Goal: Task Accomplishment & Management: Use online tool/utility

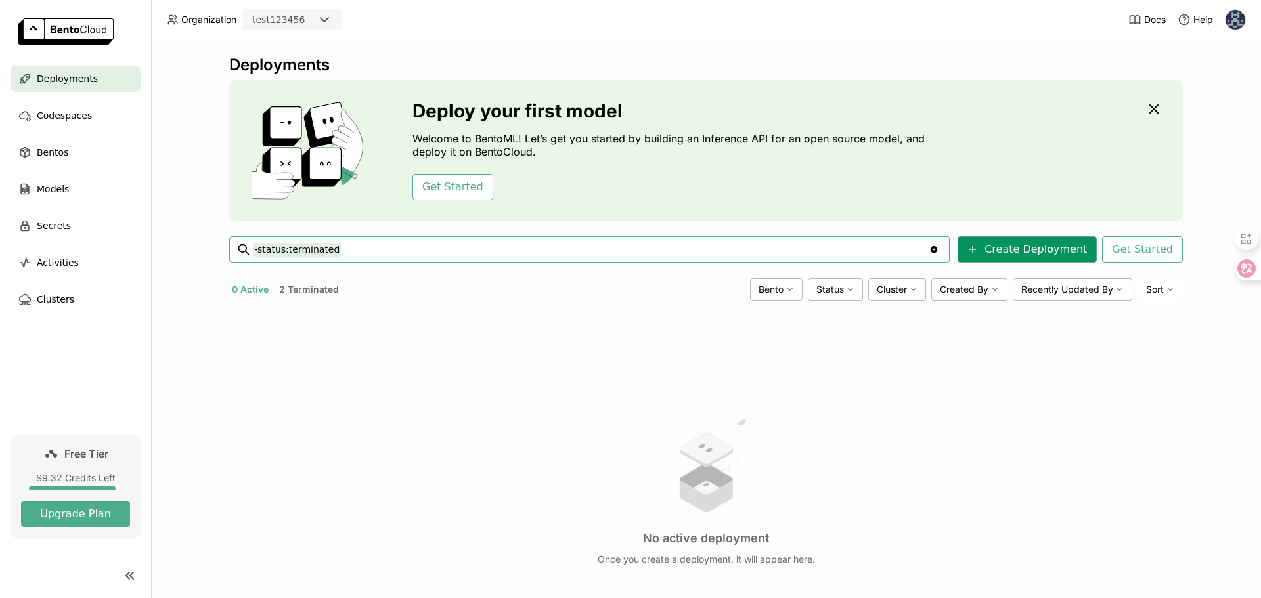
click at [988, 243] on button "Create Deployment" at bounding box center [1026, 249] width 139 height 26
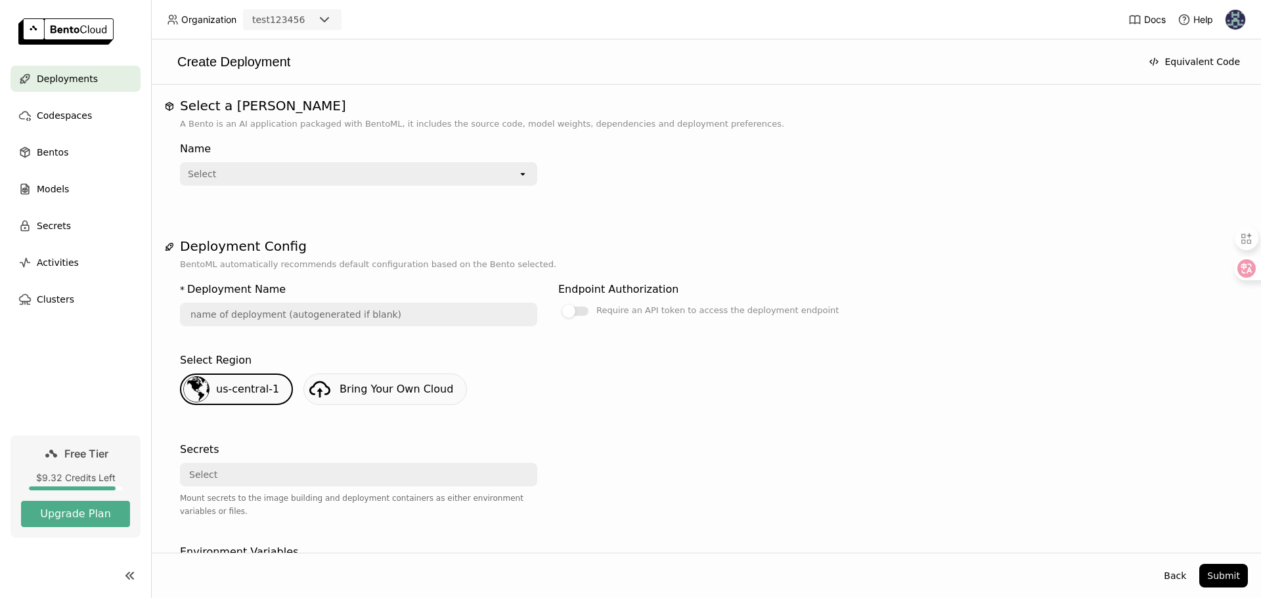
click at [79, 81] on span "Deployments" at bounding box center [67, 79] width 61 height 16
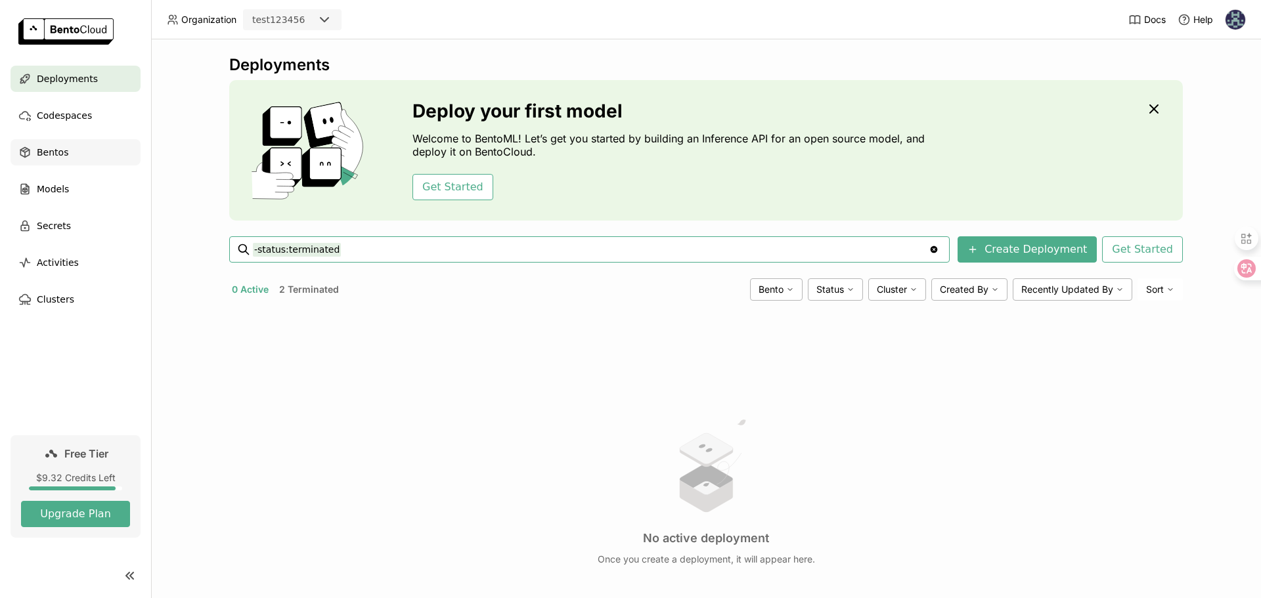
click at [68, 150] on div "Bentos" at bounding box center [76, 152] width 130 height 26
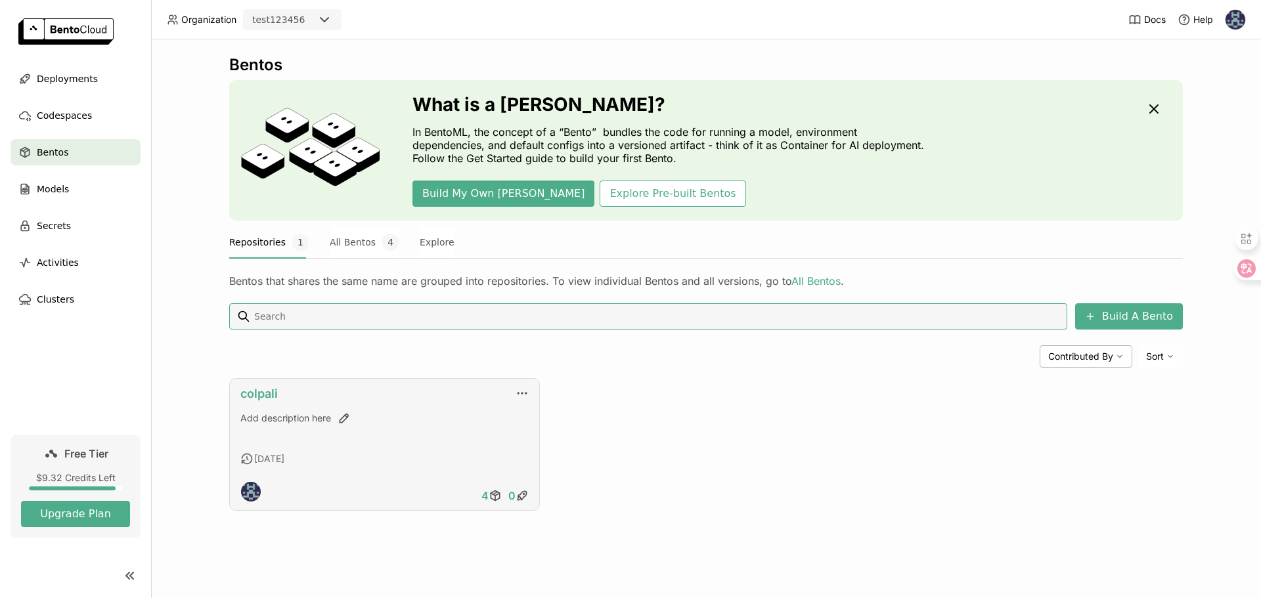
click at [257, 390] on link "colpali" at bounding box center [258, 394] width 37 height 14
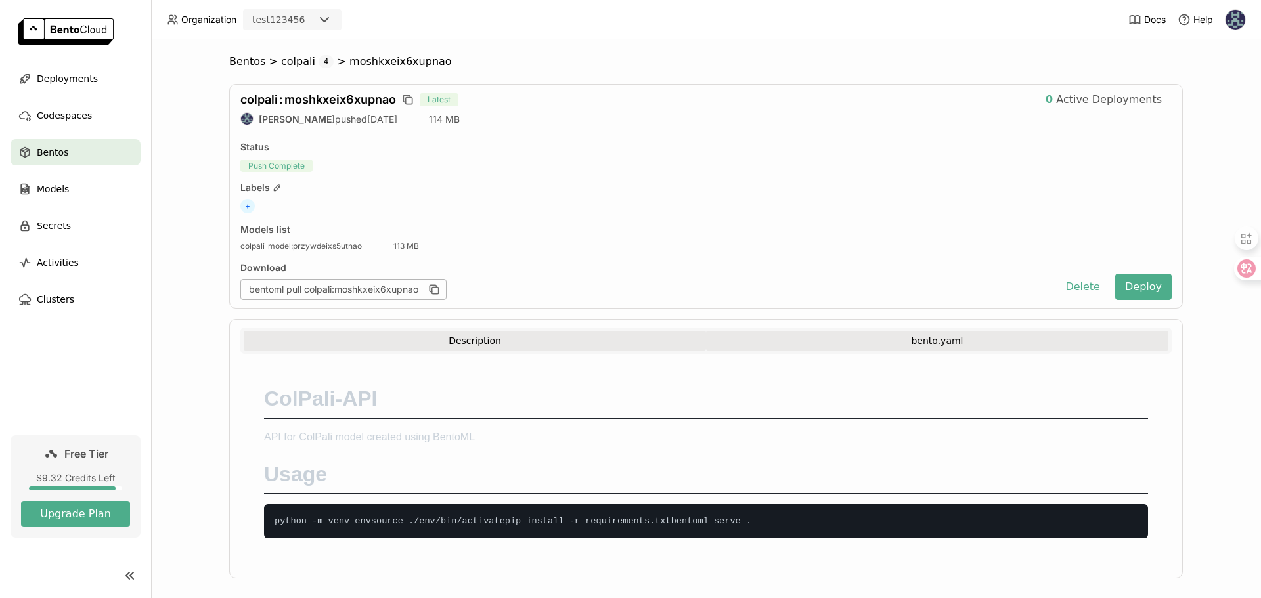
click at [844, 340] on button "bento.yaml" at bounding box center [937, 341] width 462 height 20
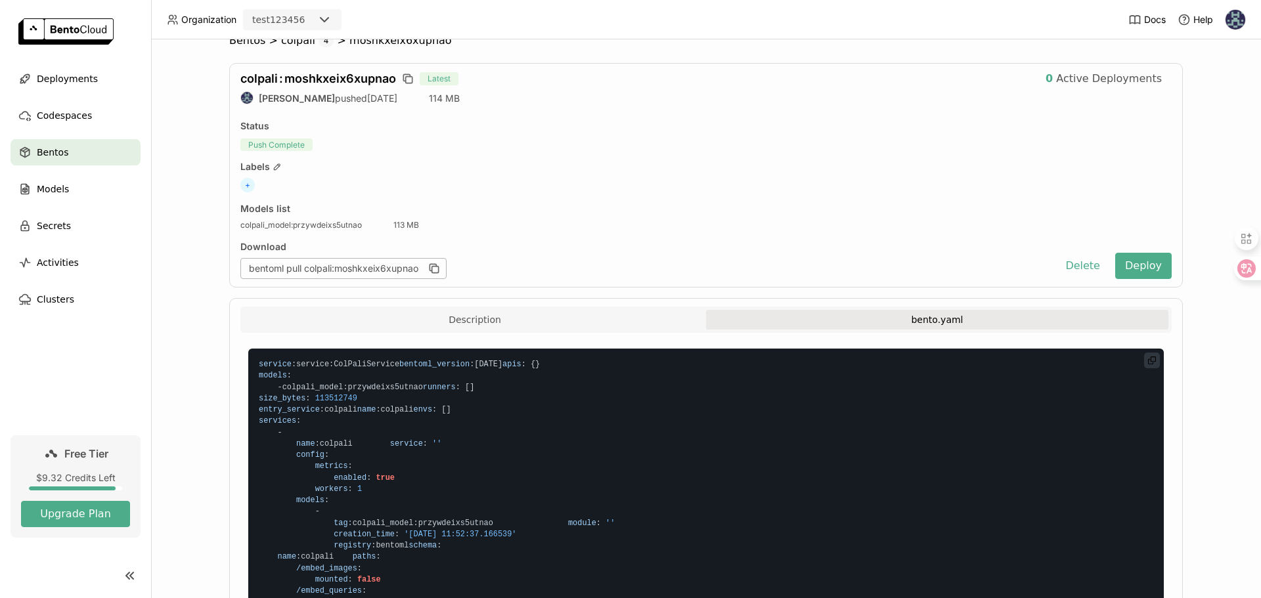
scroll to position [17, 0]
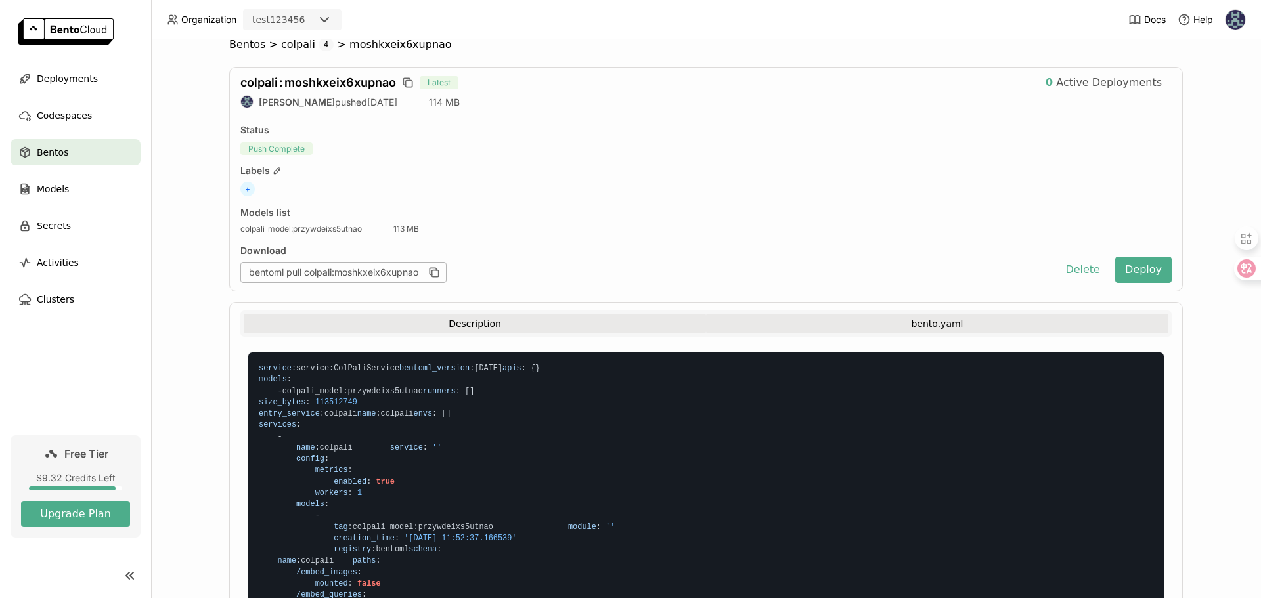
click at [288, 330] on button "Description" at bounding box center [475, 324] width 462 height 20
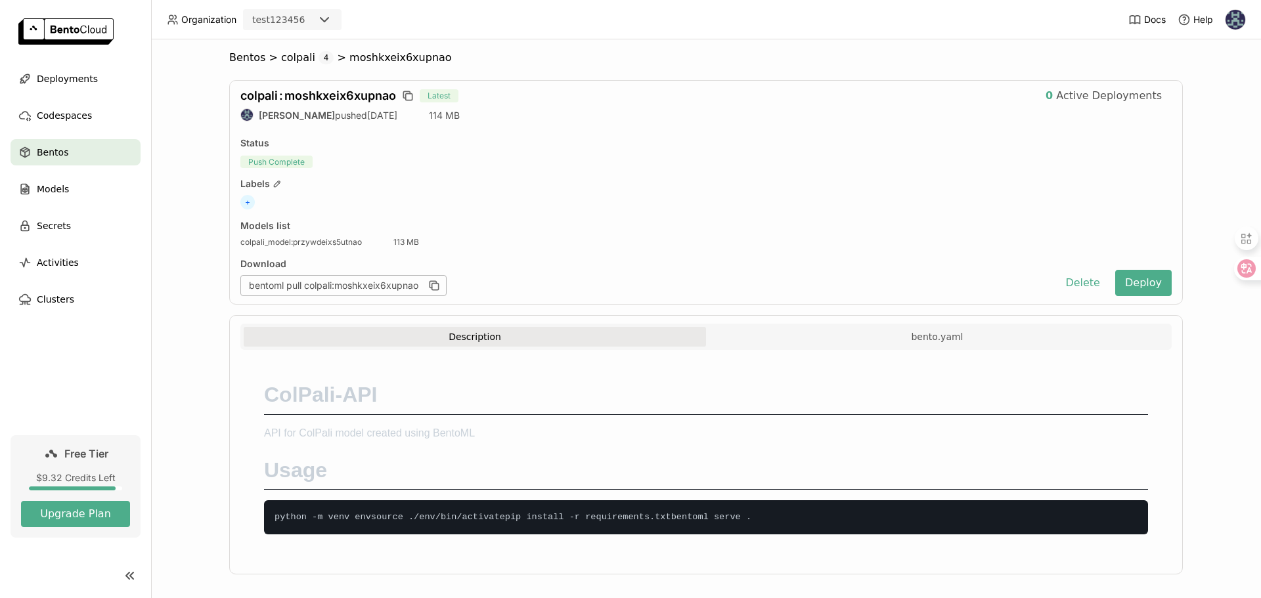
scroll to position [0, 0]
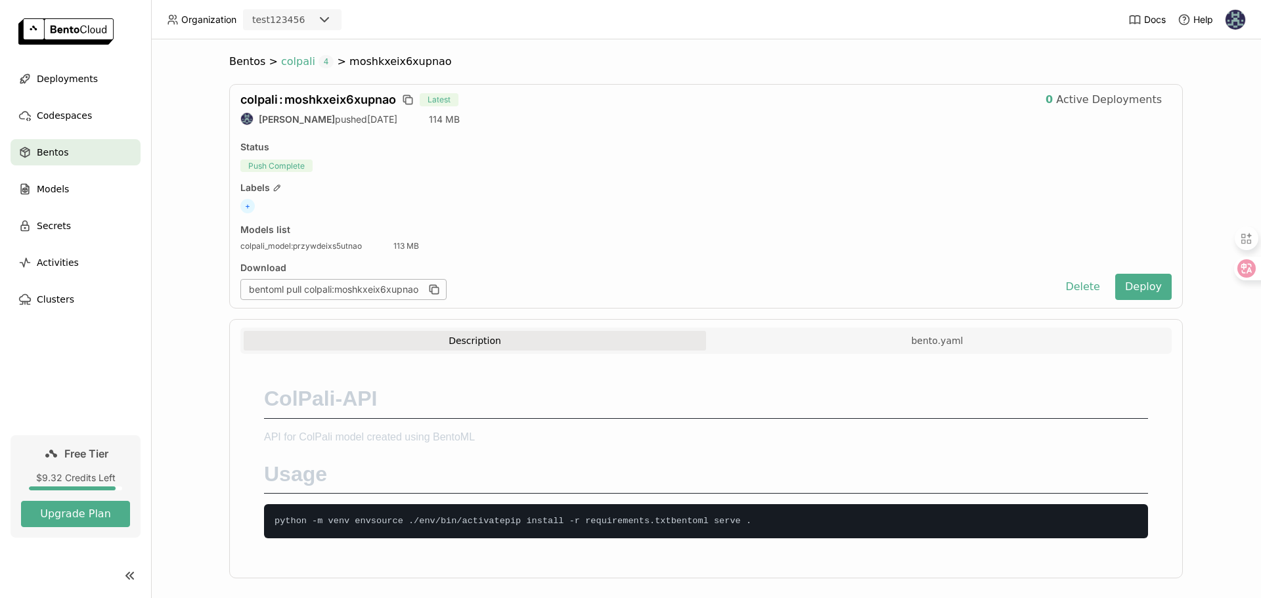
click at [284, 64] on span "colpali" at bounding box center [298, 61] width 34 height 13
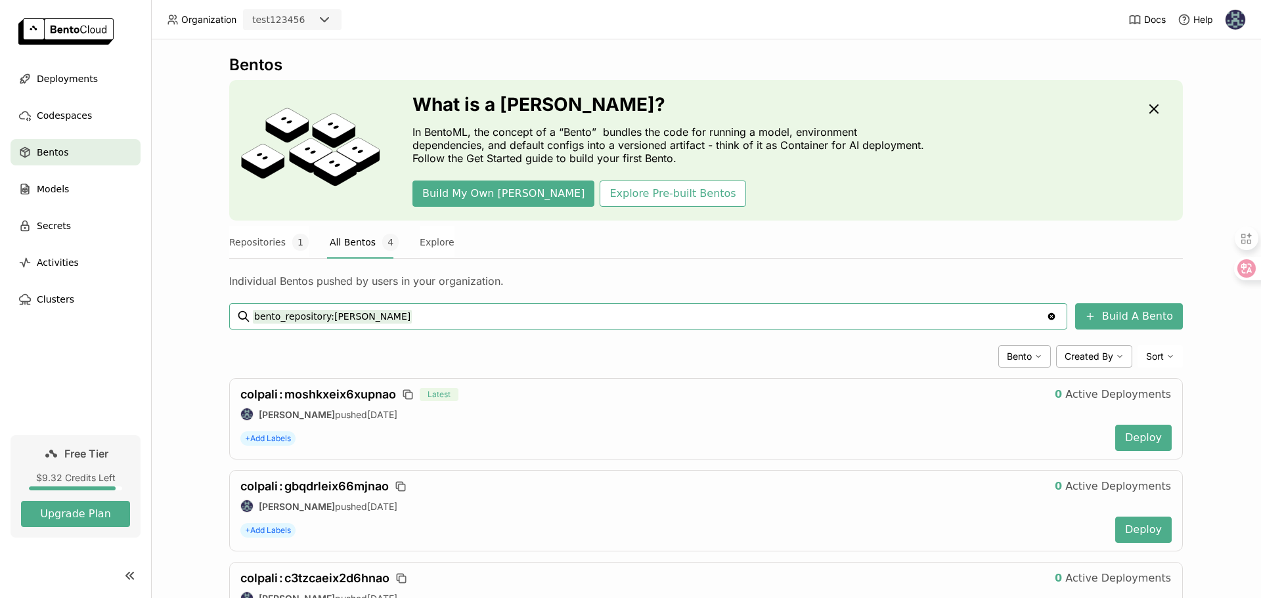
scroll to position [158, 0]
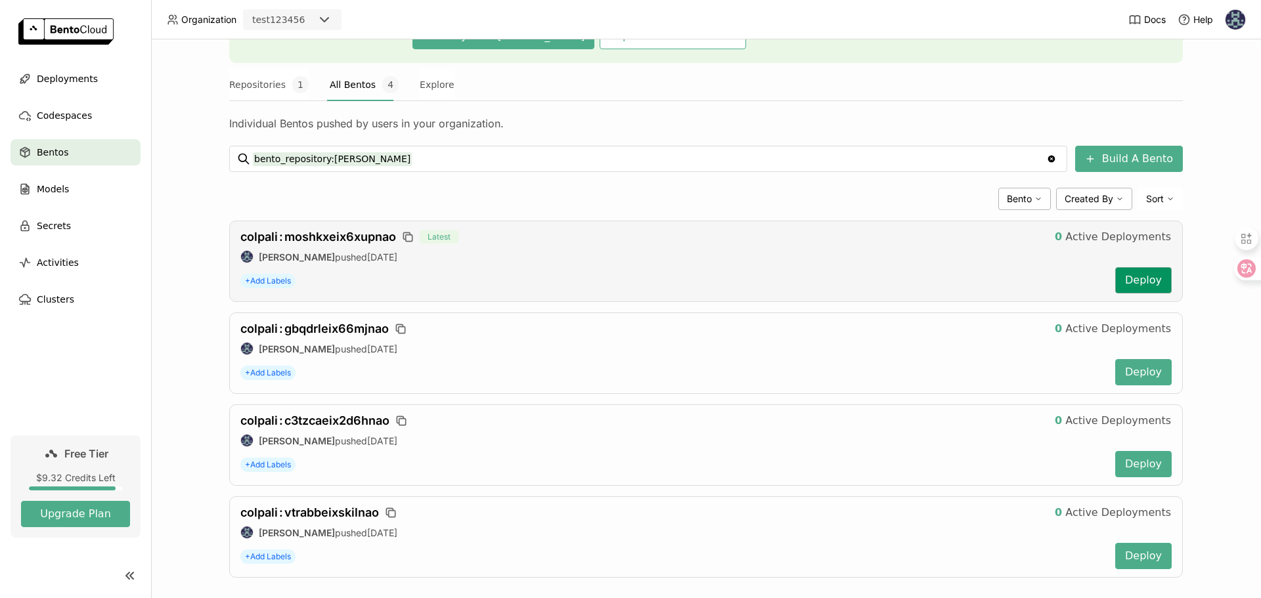
click at [1130, 281] on button "Deploy" at bounding box center [1143, 280] width 56 height 26
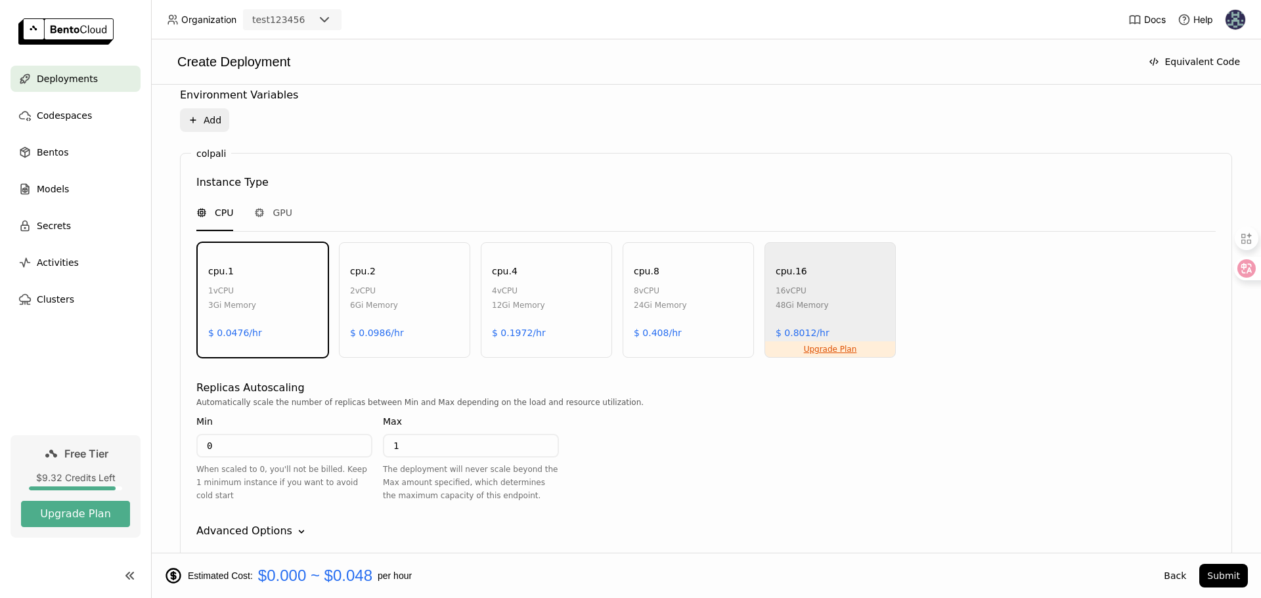
scroll to position [593, 0]
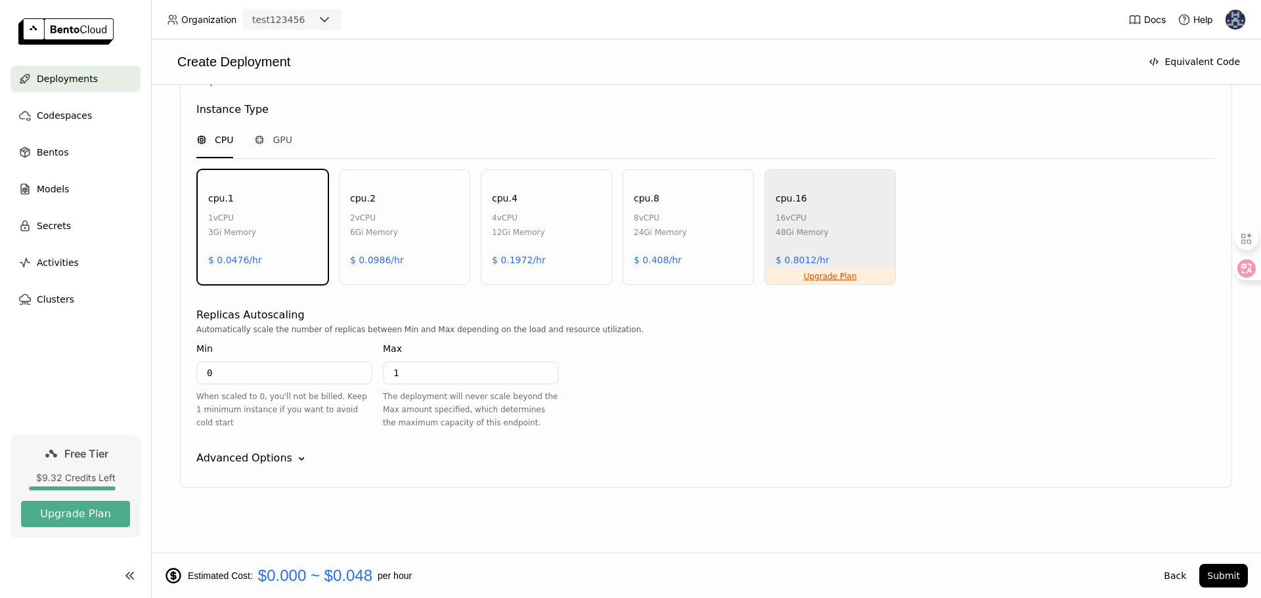
click at [248, 456] on div "Advanced Options" at bounding box center [244, 459] width 96 height 16
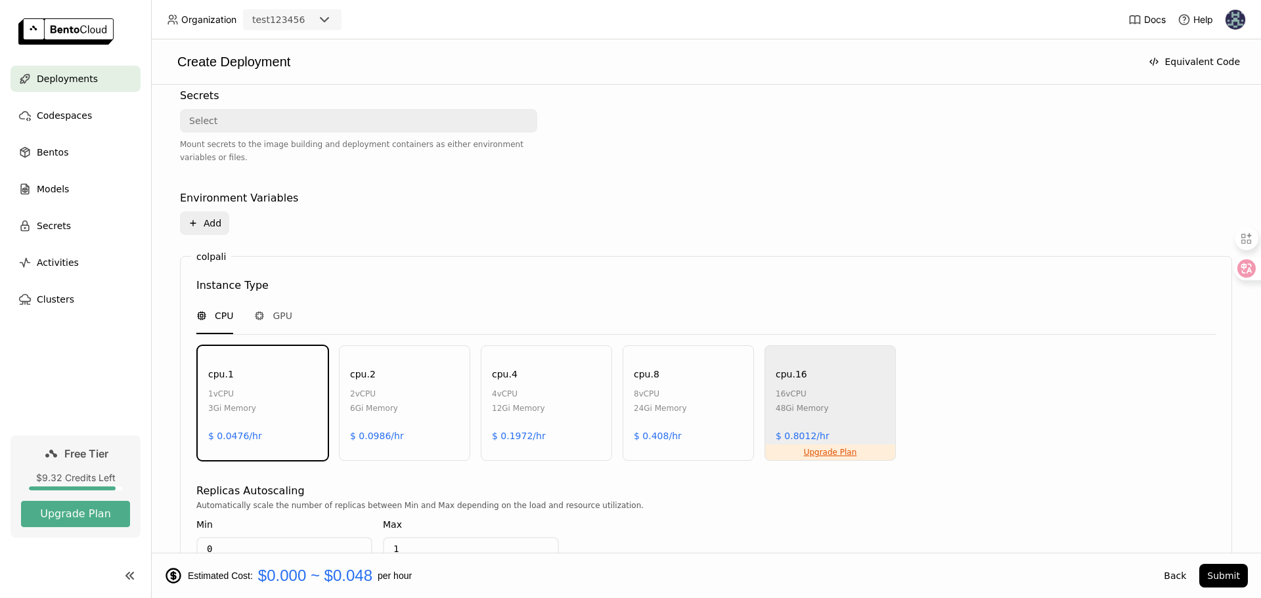
scroll to position [392, 0]
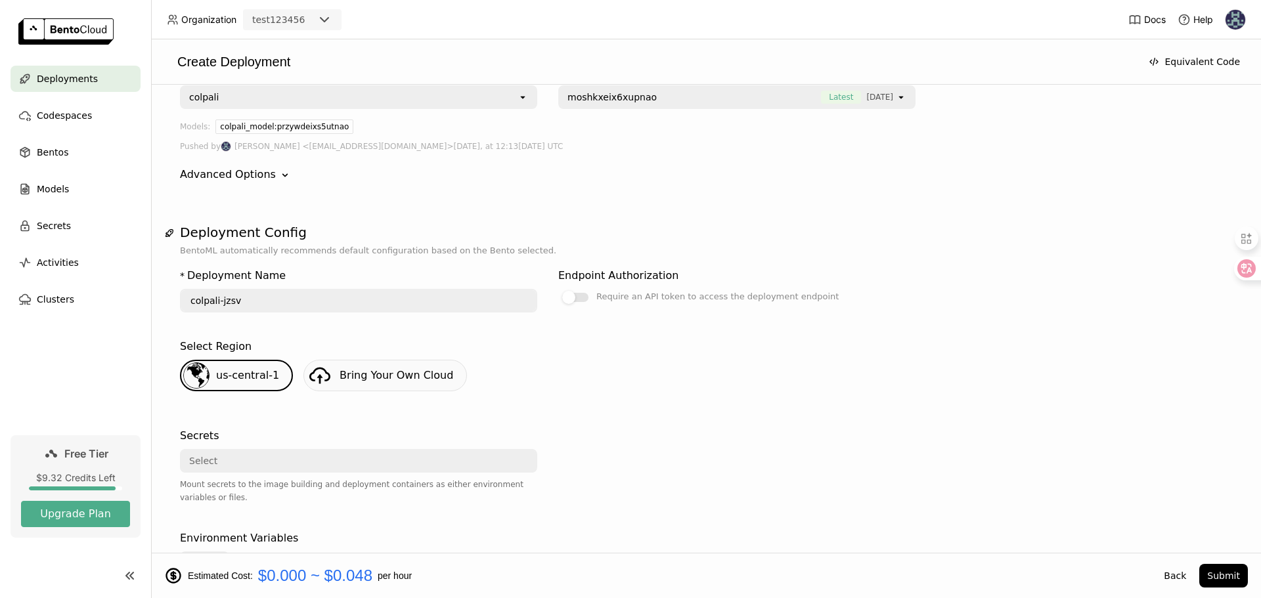
type input "colpali-z540"
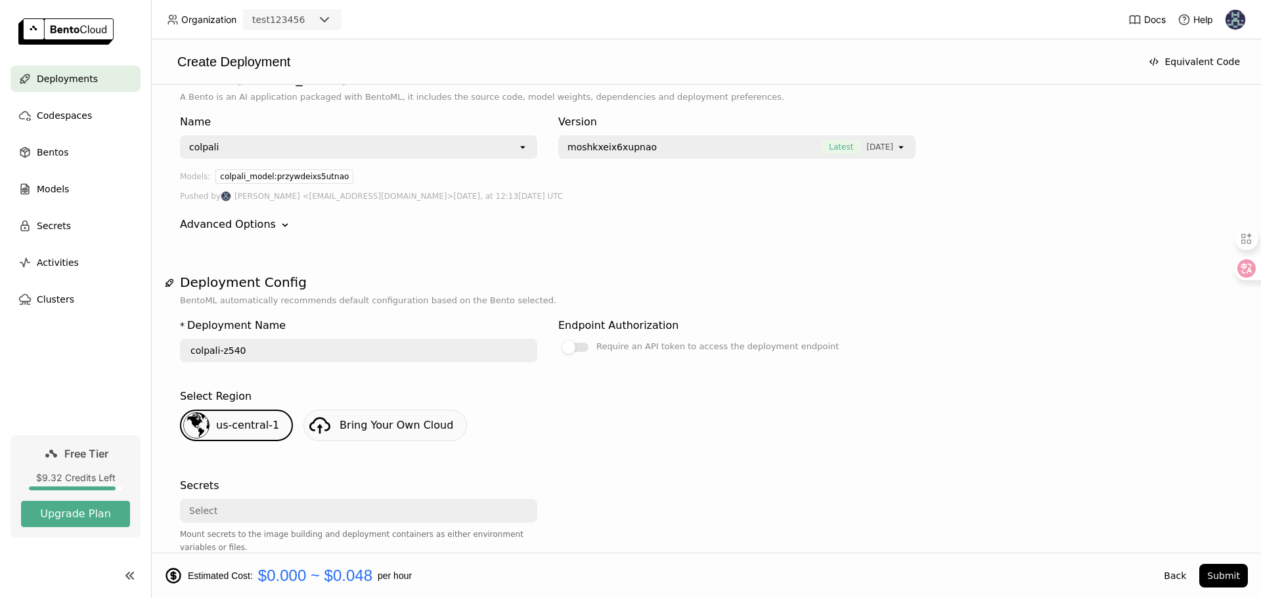
scroll to position [0, 0]
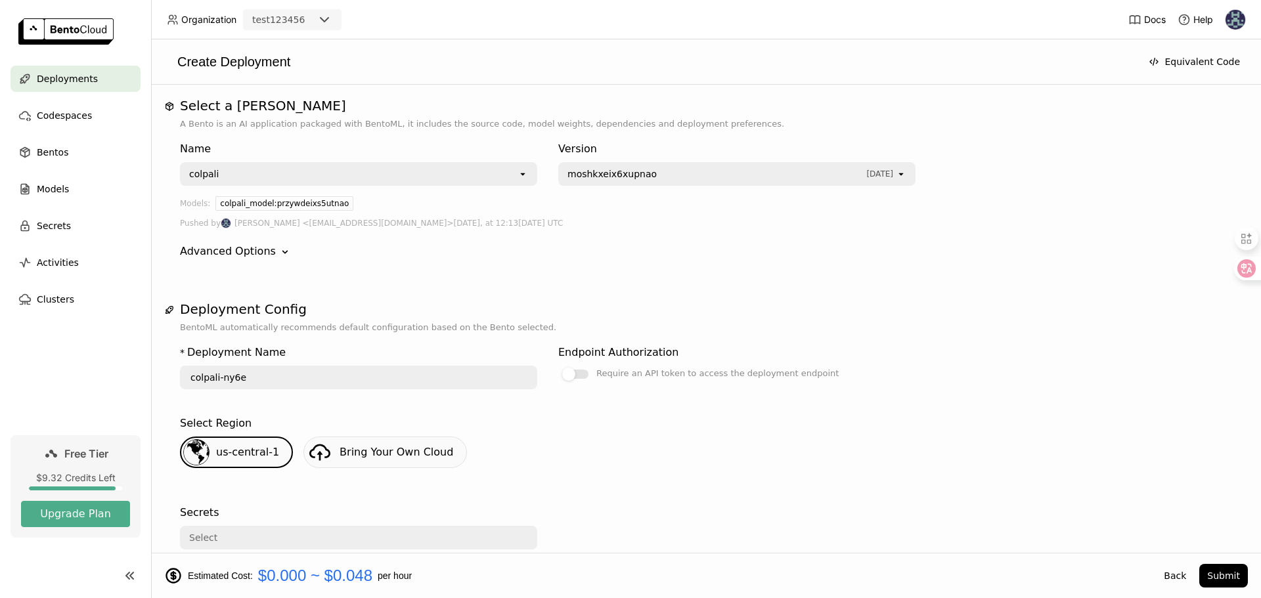
click at [872, 175] on span "[DATE]" at bounding box center [879, 173] width 27 height 9
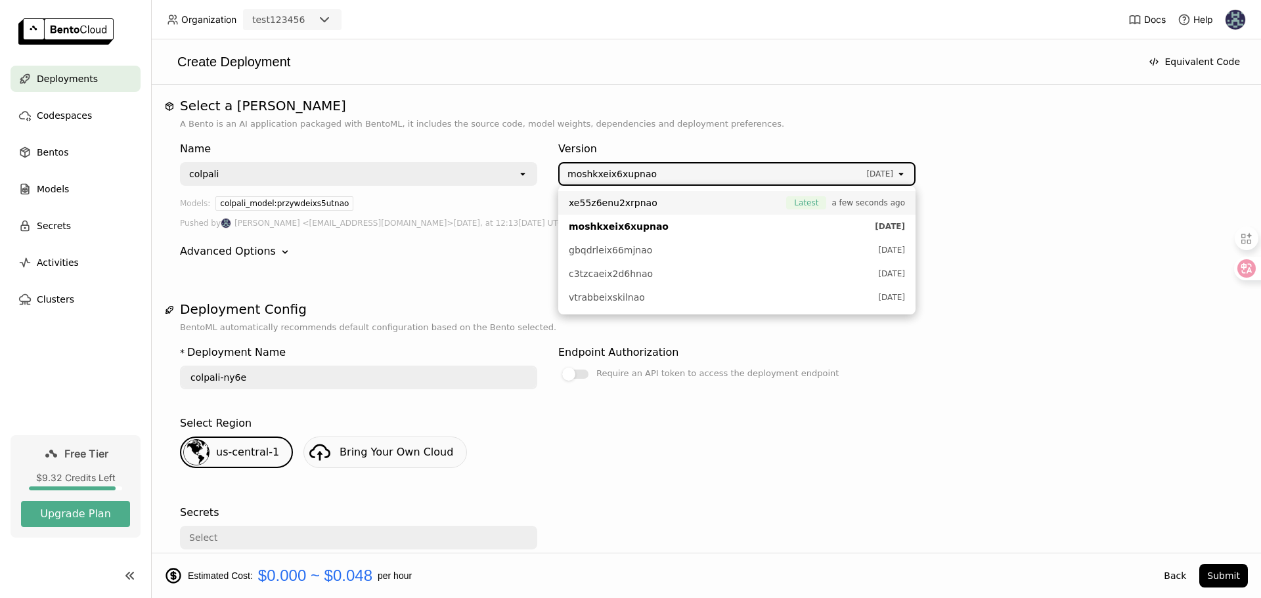
click at [748, 201] on span "xe55z6enu2xrpnao" at bounding box center [674, 202] width 211 height 13
type input "colpali-i1sf"
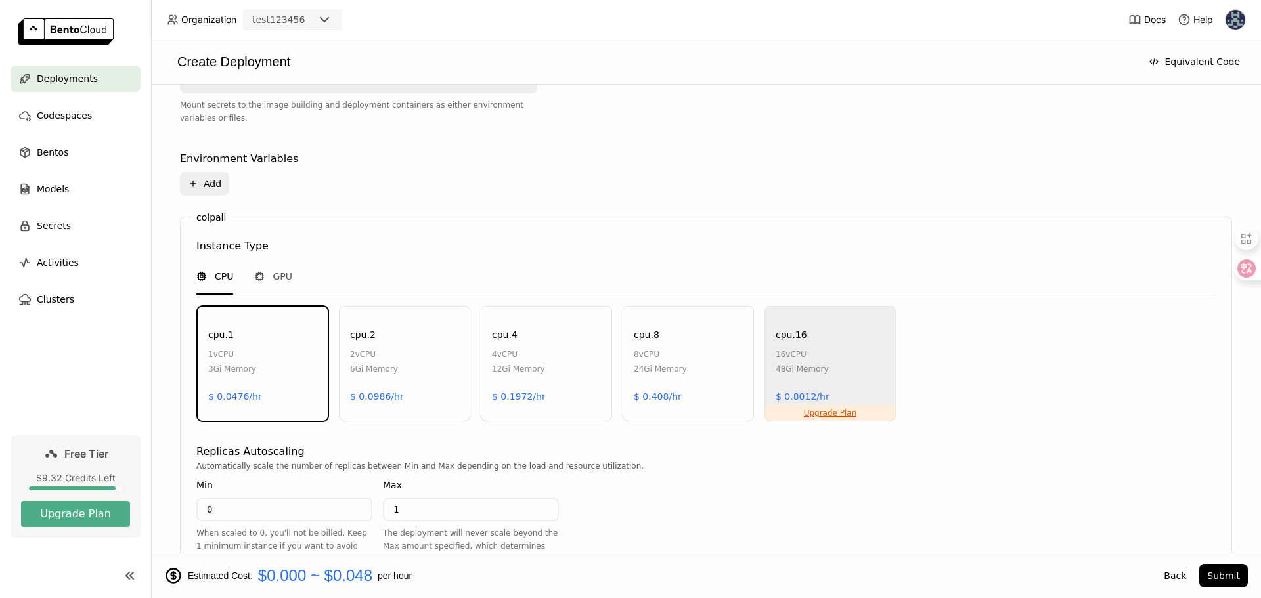
scroll to position [593, 0]
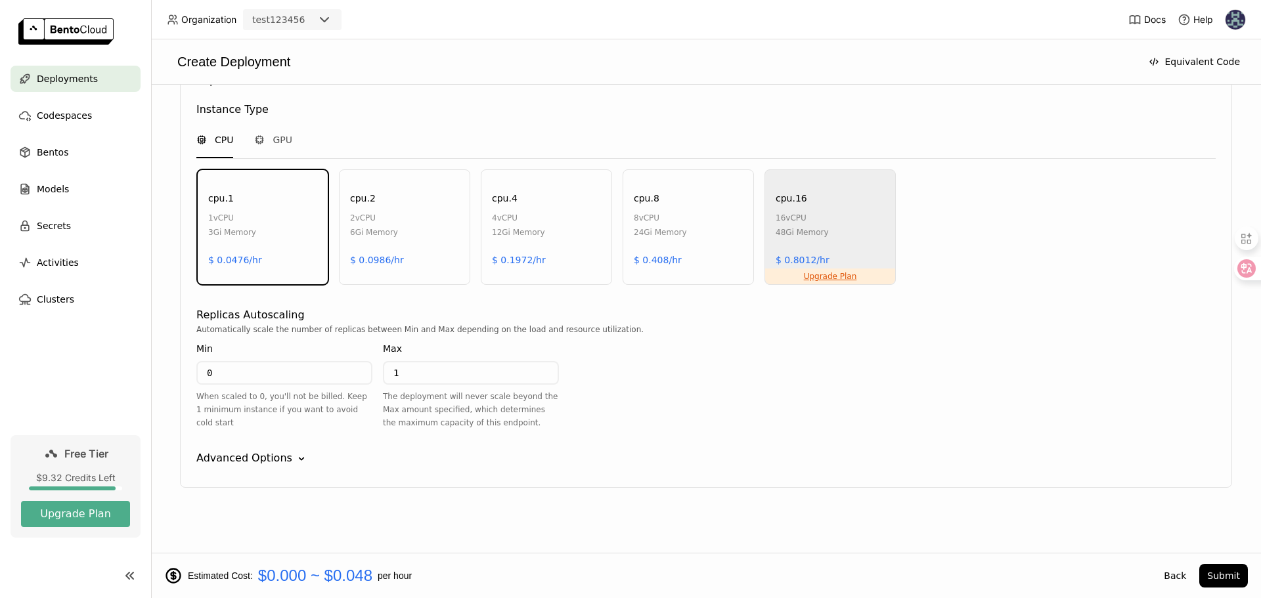
click at [247, 453] on div "Advanced Options" at bounding box center [244, 459] width 96 height 16
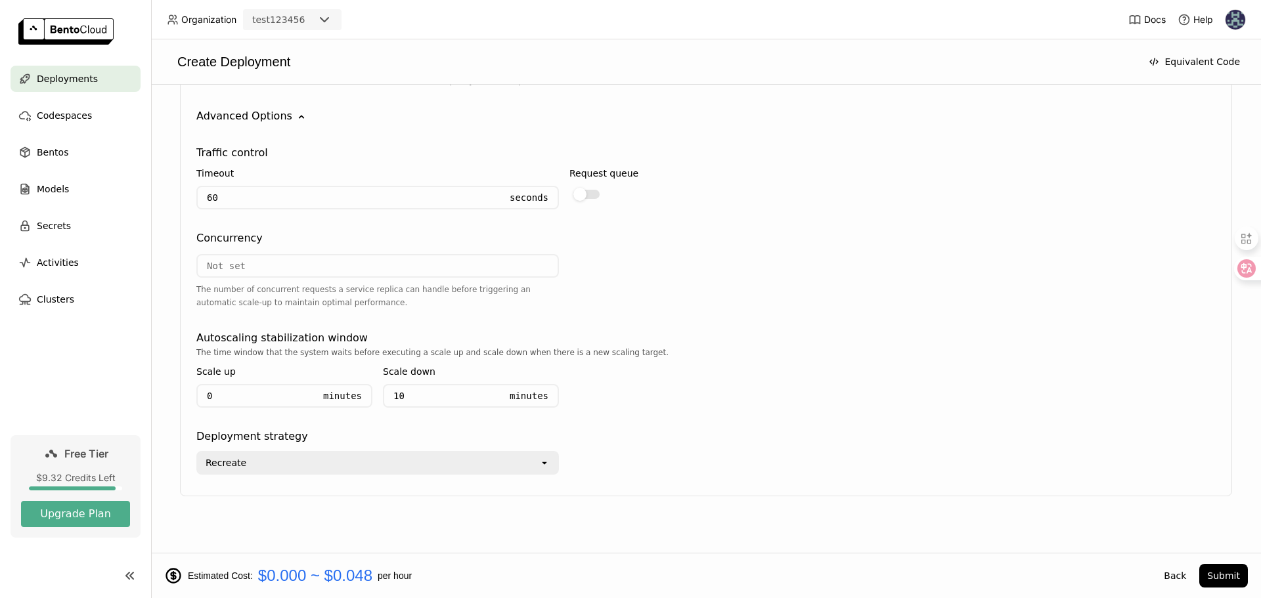
scroll to position [944, 0]
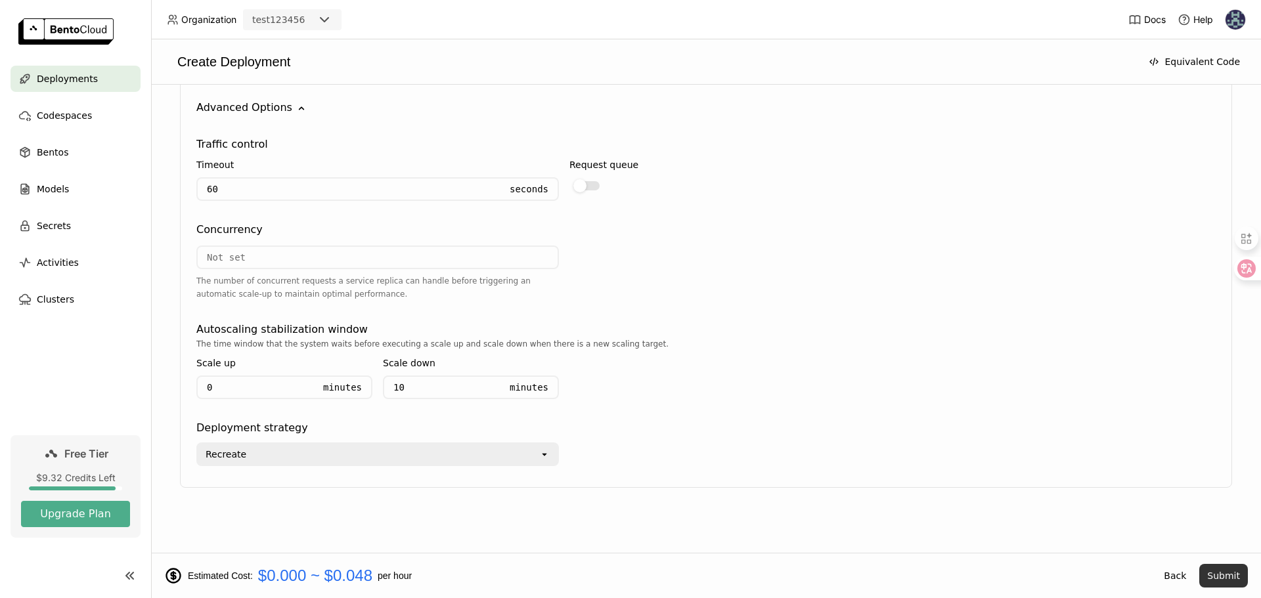
click at [1225, 573] on button "Submit" at bounding box center [1223, 576] width 49 height 24
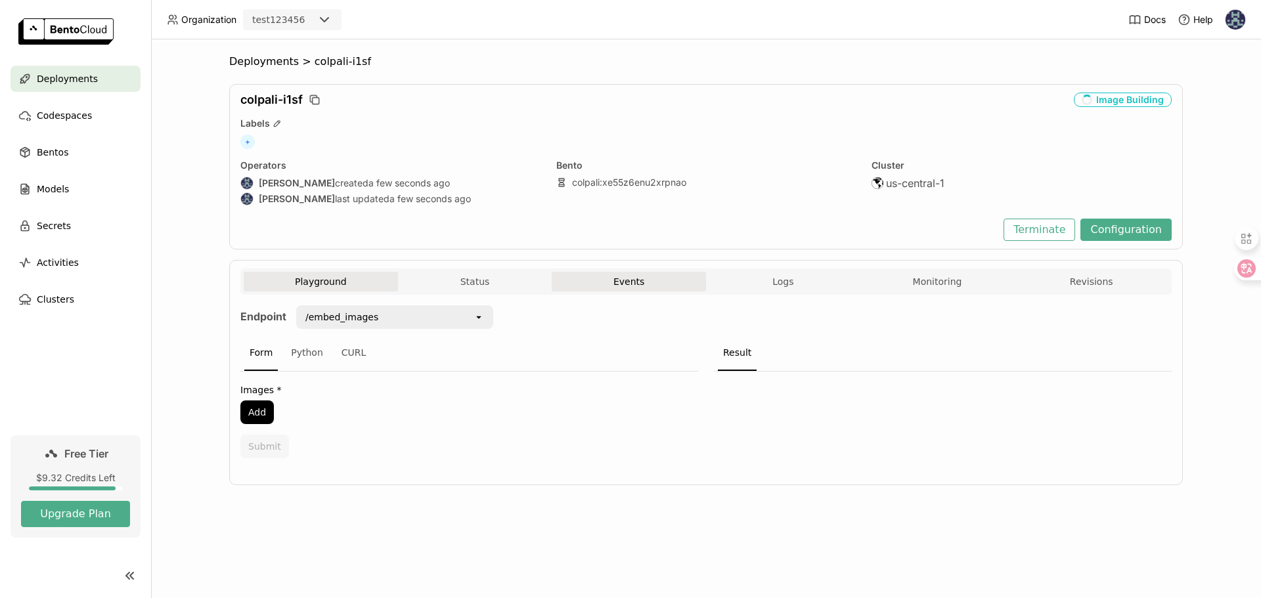
click at [604, 282] on button "Events" at bounding box center [629, 282] width 154 height 20
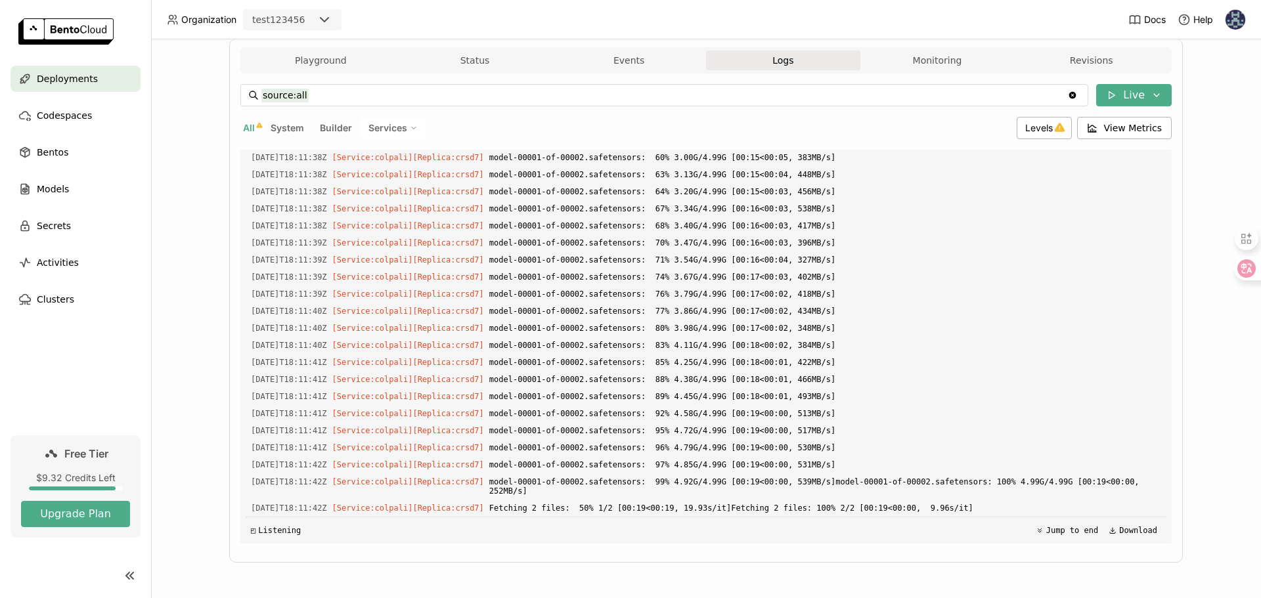
scroll to position [6763, 0]
click at [306, 61] on button "Playground" at bounding box center [321, 61] width 154 height 20
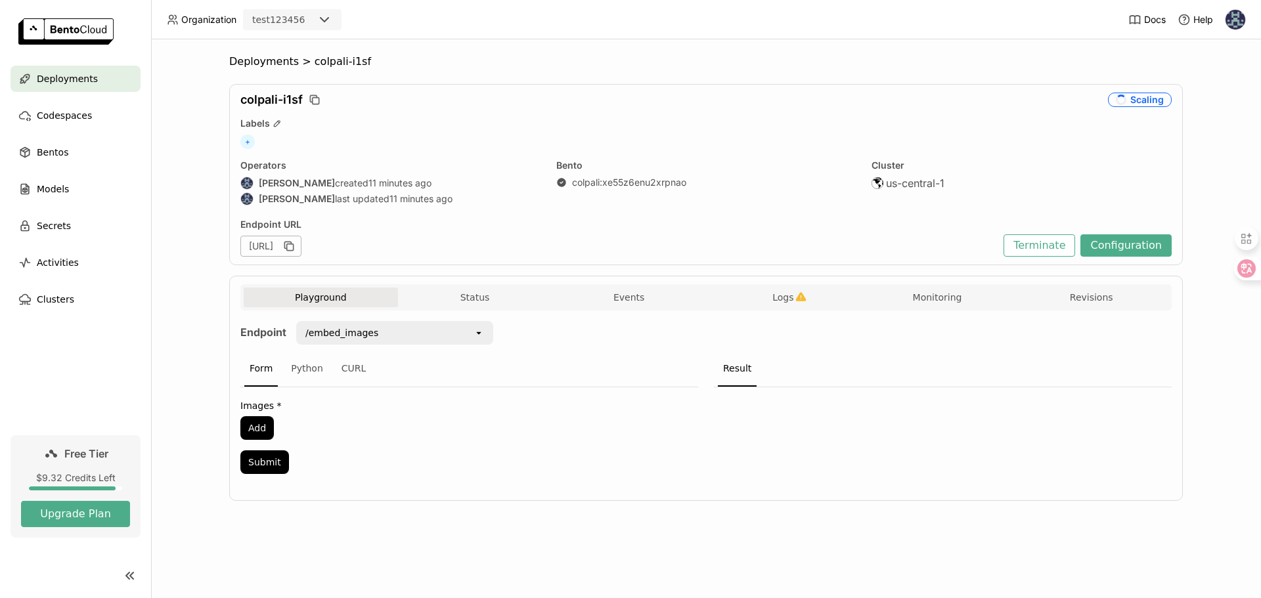
click at [363, 330] on div "/embed_images" at bounding box center [341, 332] width 73 height 13
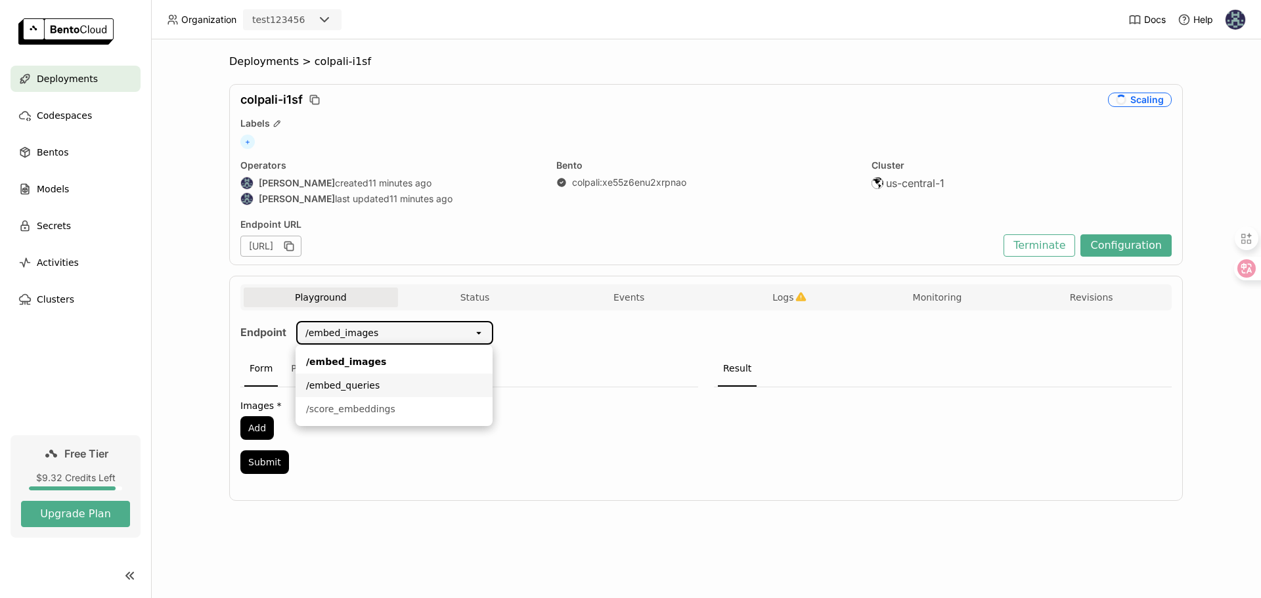
click at [395, 385] on div "/embed_queries" at bounding box center [394, 385] width 176 height 13
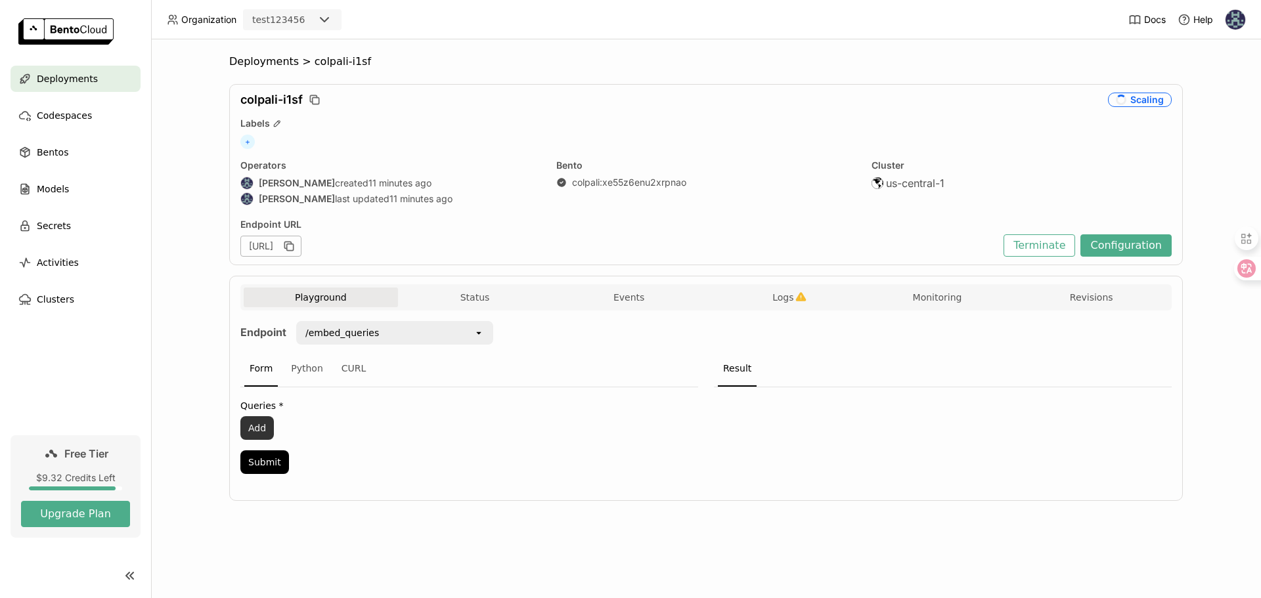
click at [266, 422] on button "Add" at bounding box center [256, 428] width 33 height 24
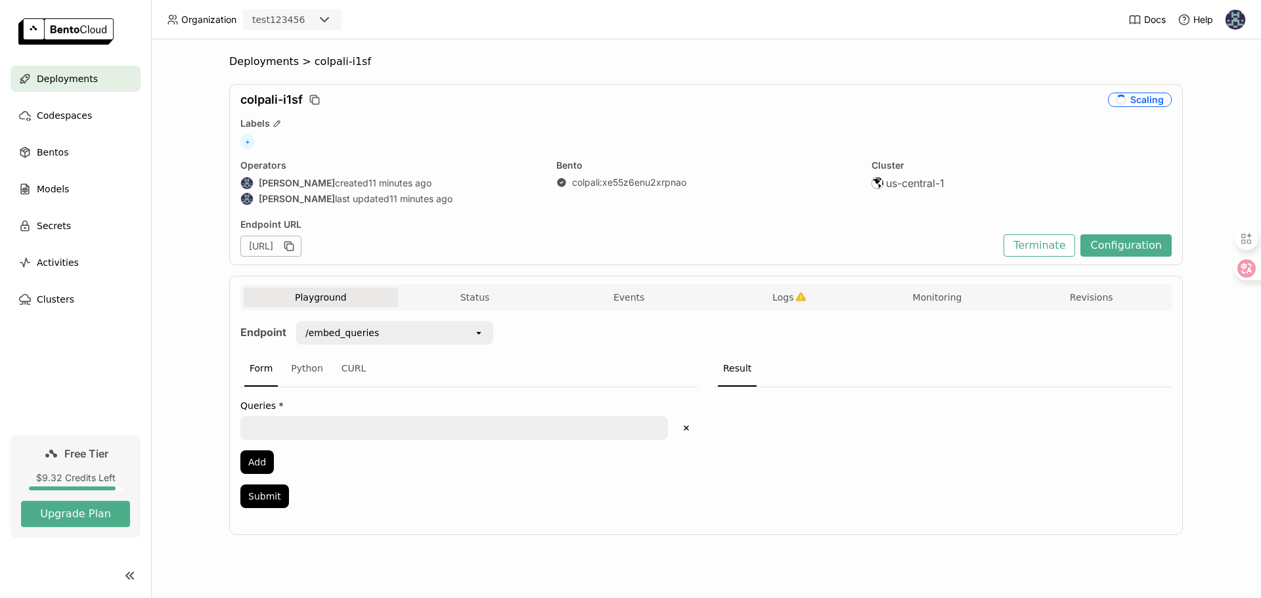
click at [303, 424] on textarea at bounding box center [454, 428] width 425 height 21
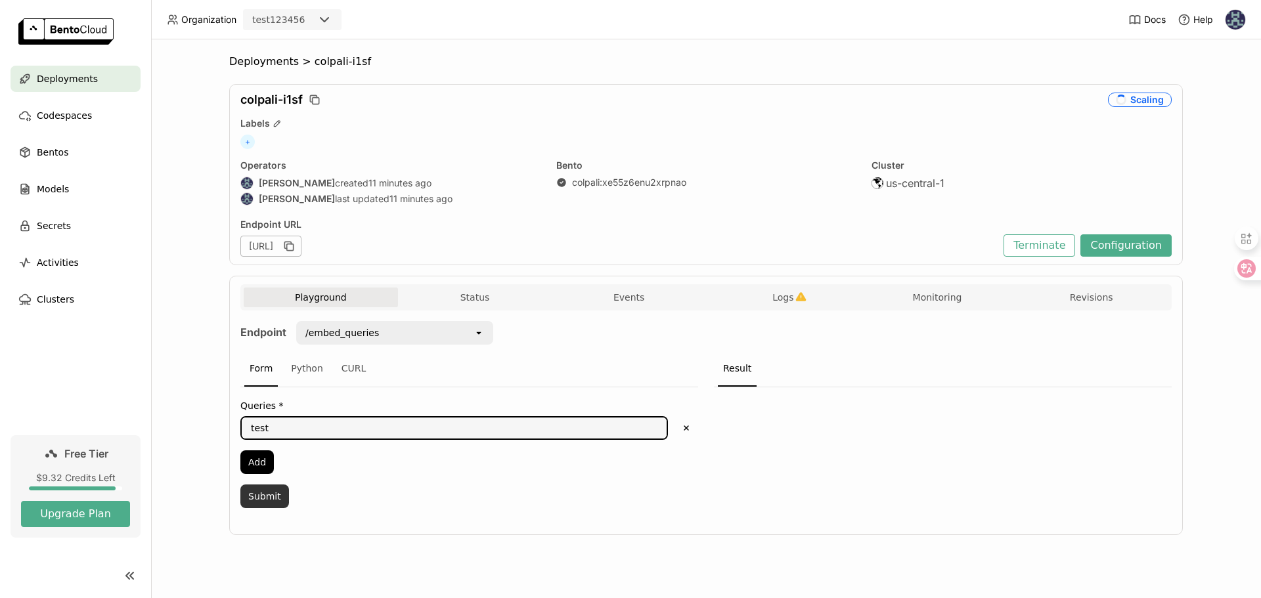
type textarea "test"
click at [269, 500] on button "Submit" at bounding box center [264, 497] width 49 height 24
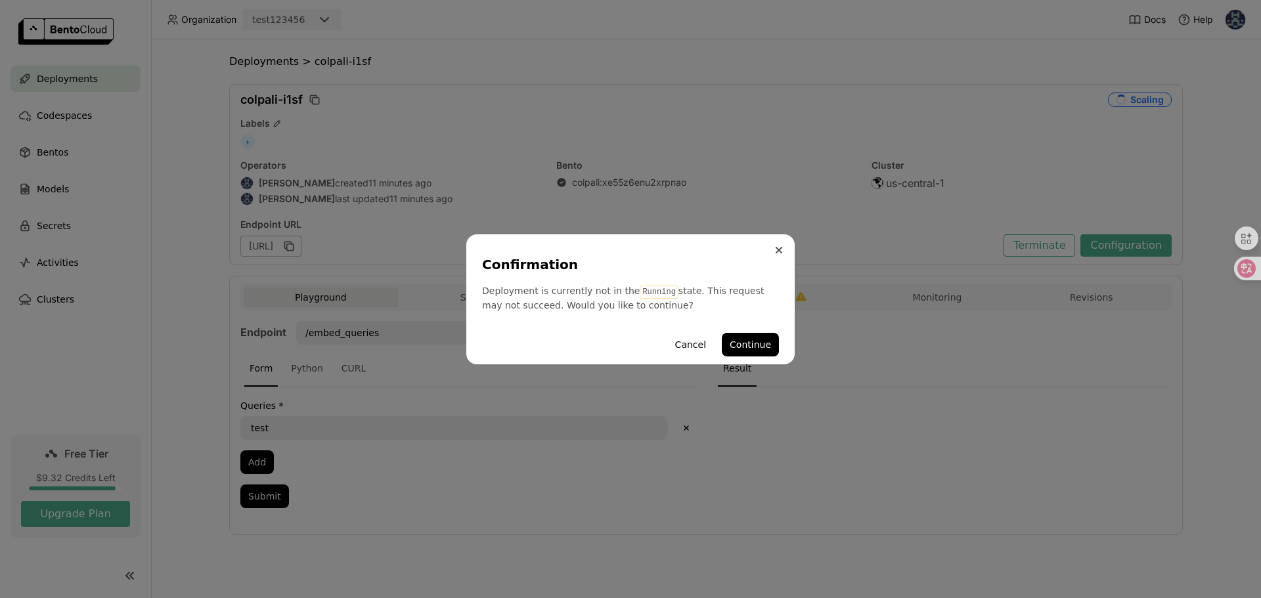
click at [778, 247] on icon "Close" at bounding box center [779, 250] width 7 height 7
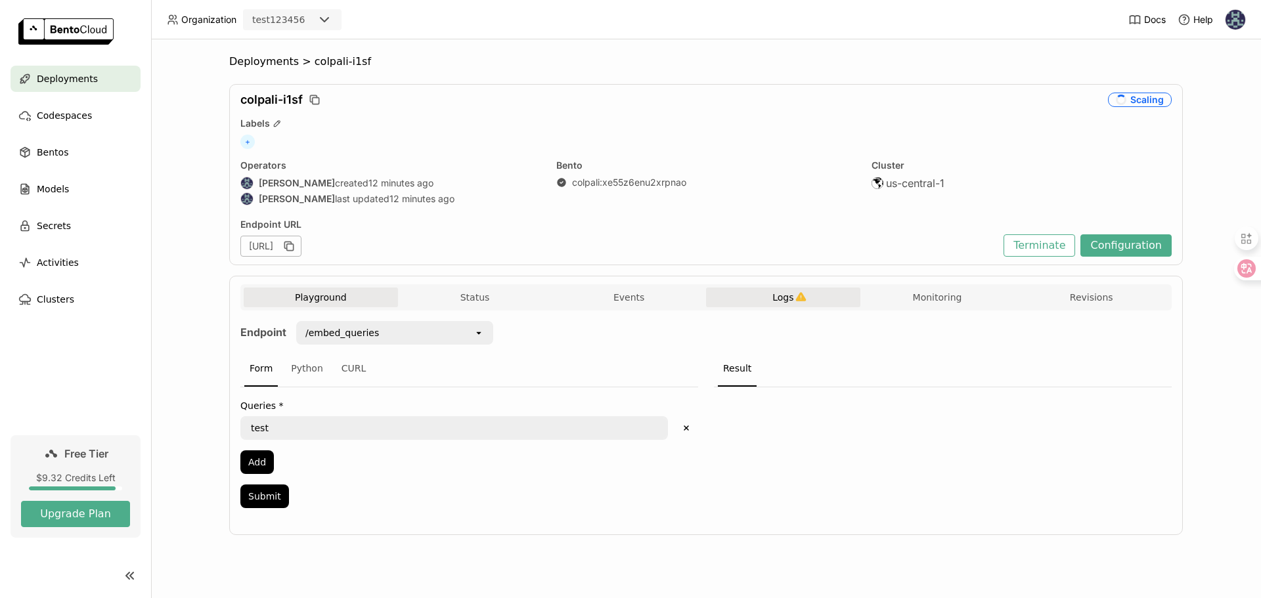
click at [762, 295] on button "Logs" at bounding box center [783, 298] width 154 height 20
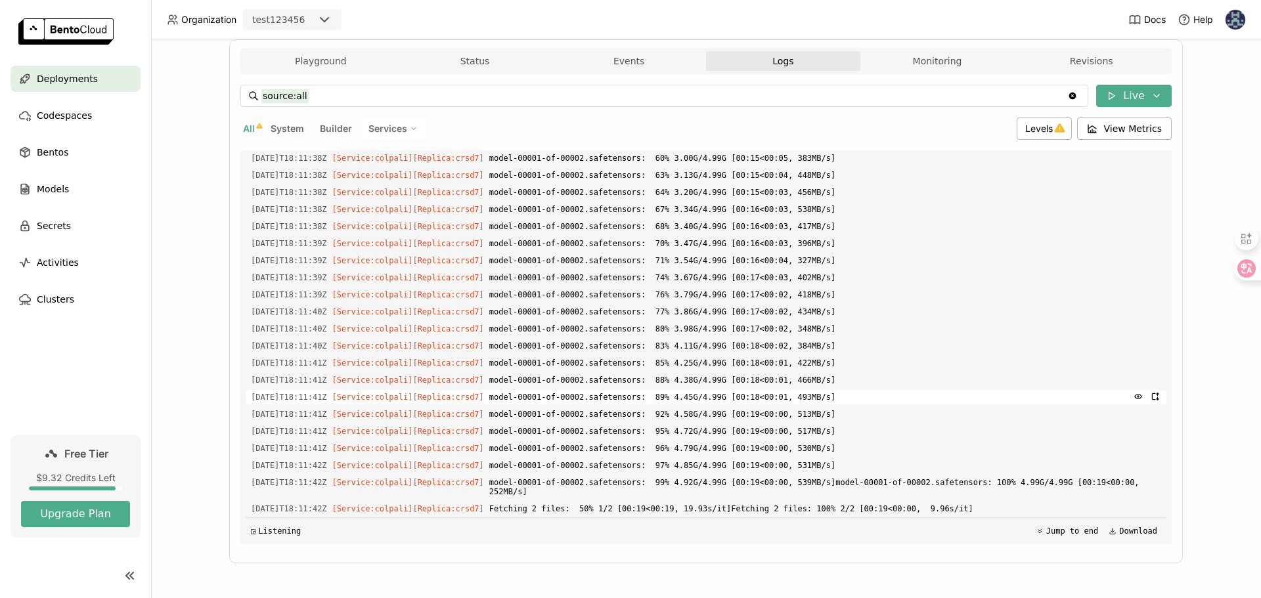
scroll to position [237, 0]
click at [327, 70] on button "Playground" at bounding box center [321, 61] width 154 height 20
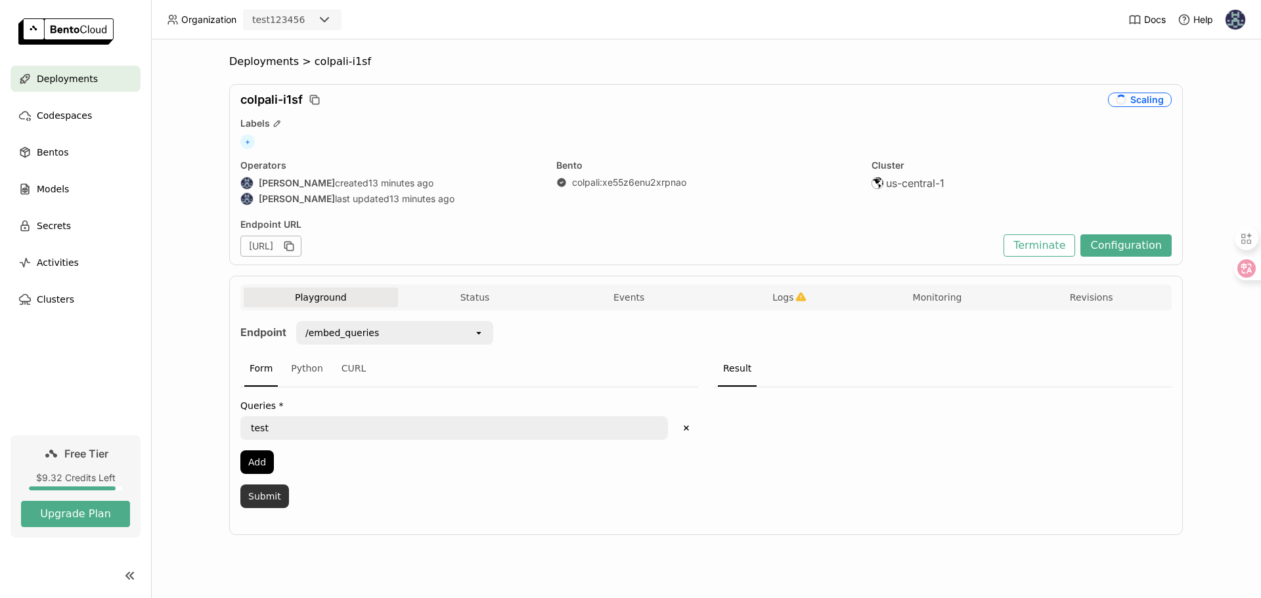
click at [265, 496] on button "Submit" at bounding box center [264, 497] width 49 height 24
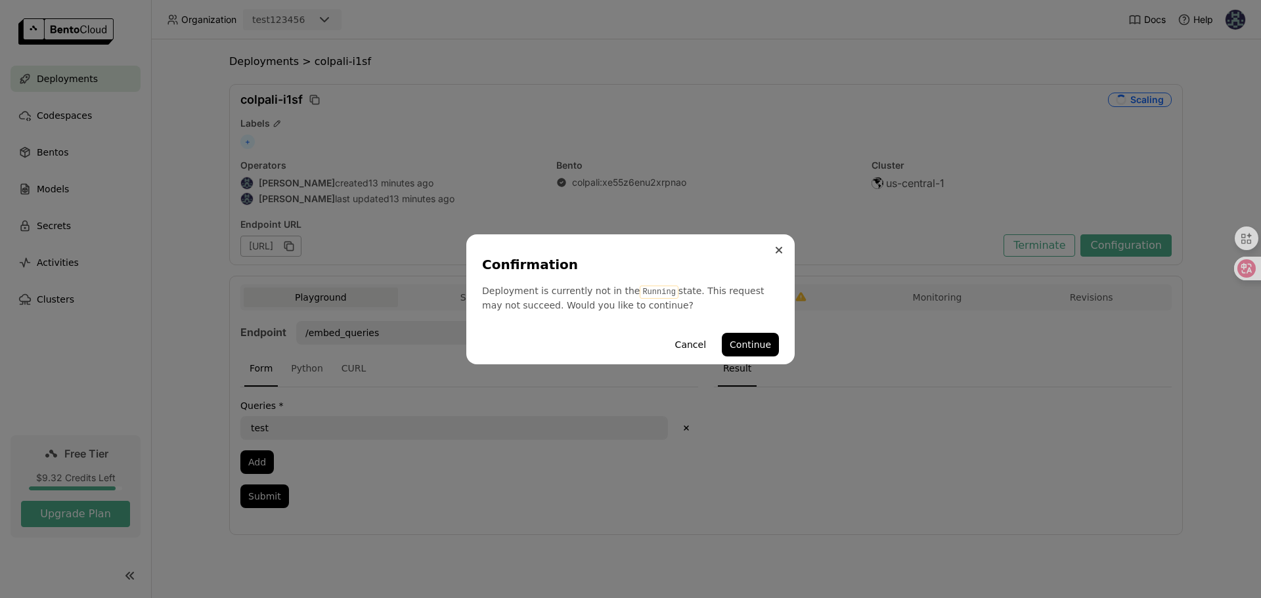
click at [776, 256] on button "Close" at bounding box center [779, 250] width 16 height 16
